Goal: Check status

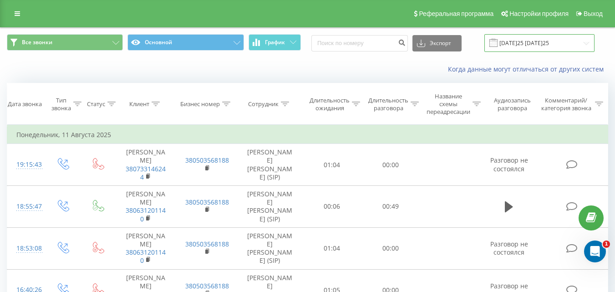
click at [544, 46] on input "11.08.2025 - 11.08.2025" at bounding box center [540, 43] width 110 height 18
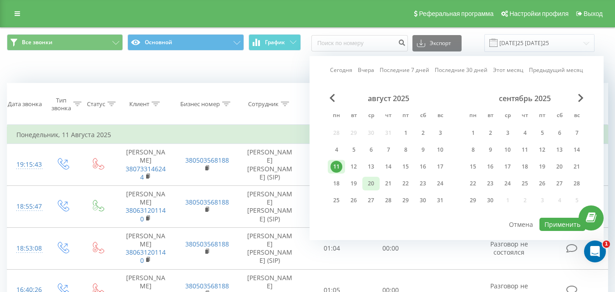
click at [371, 185] on div "20" at bounding box center [371, 184] width 12 height 12
click at [561, 225] on button "Применить" at bounding box center [563, 224] width 46 height 13
type input "[DATE]25 [DATE]25"
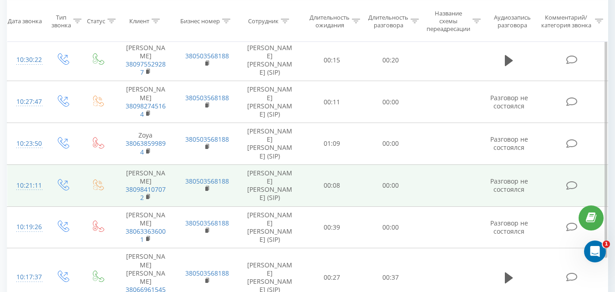
scroll to position [498, 0]
